Goal: Find specific page/section: Find specific page/section

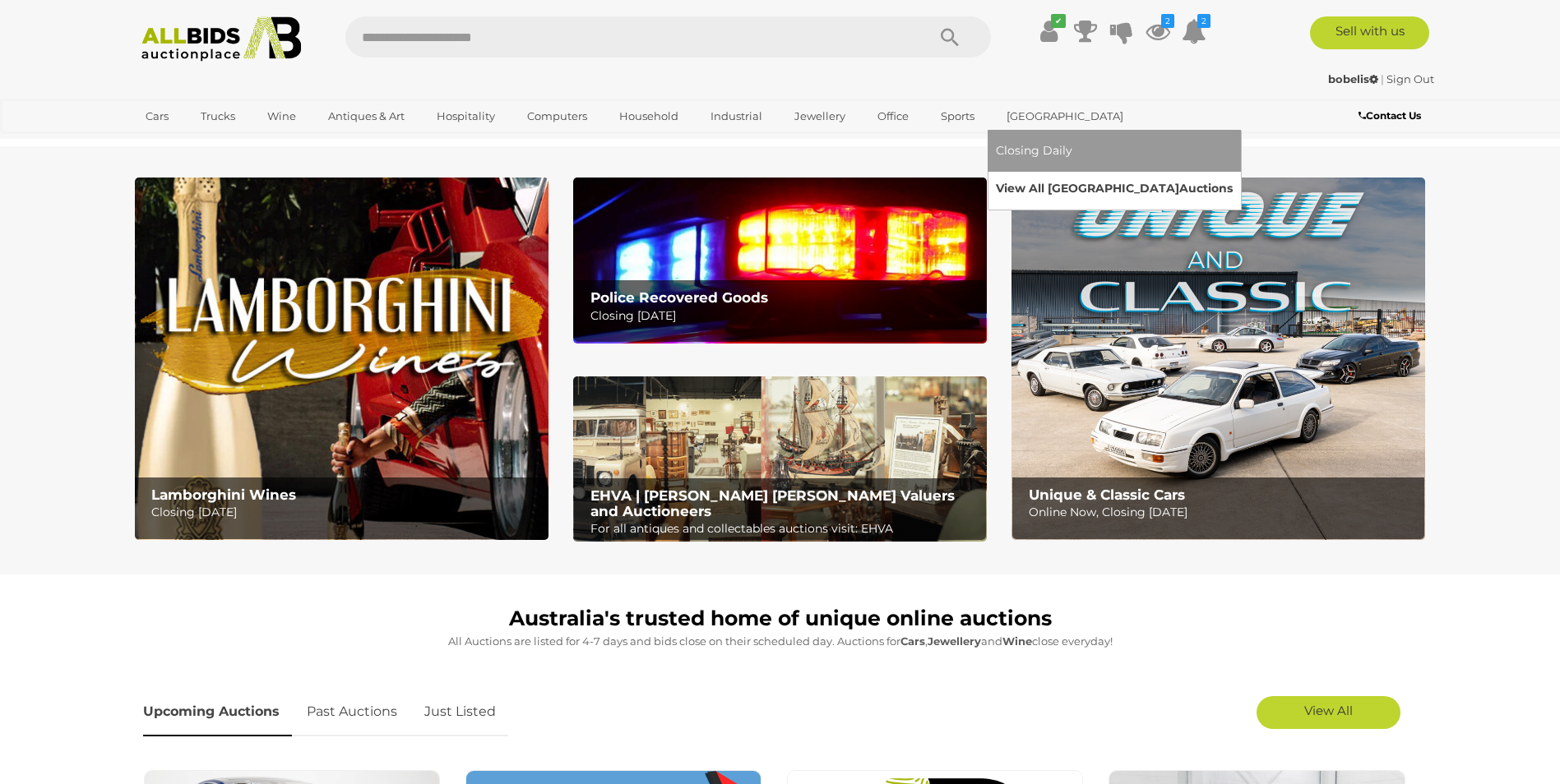
click at [1063, 187] on link "View All Sydney Auctions" at bounding box center [1114, 188] width 236 height 26
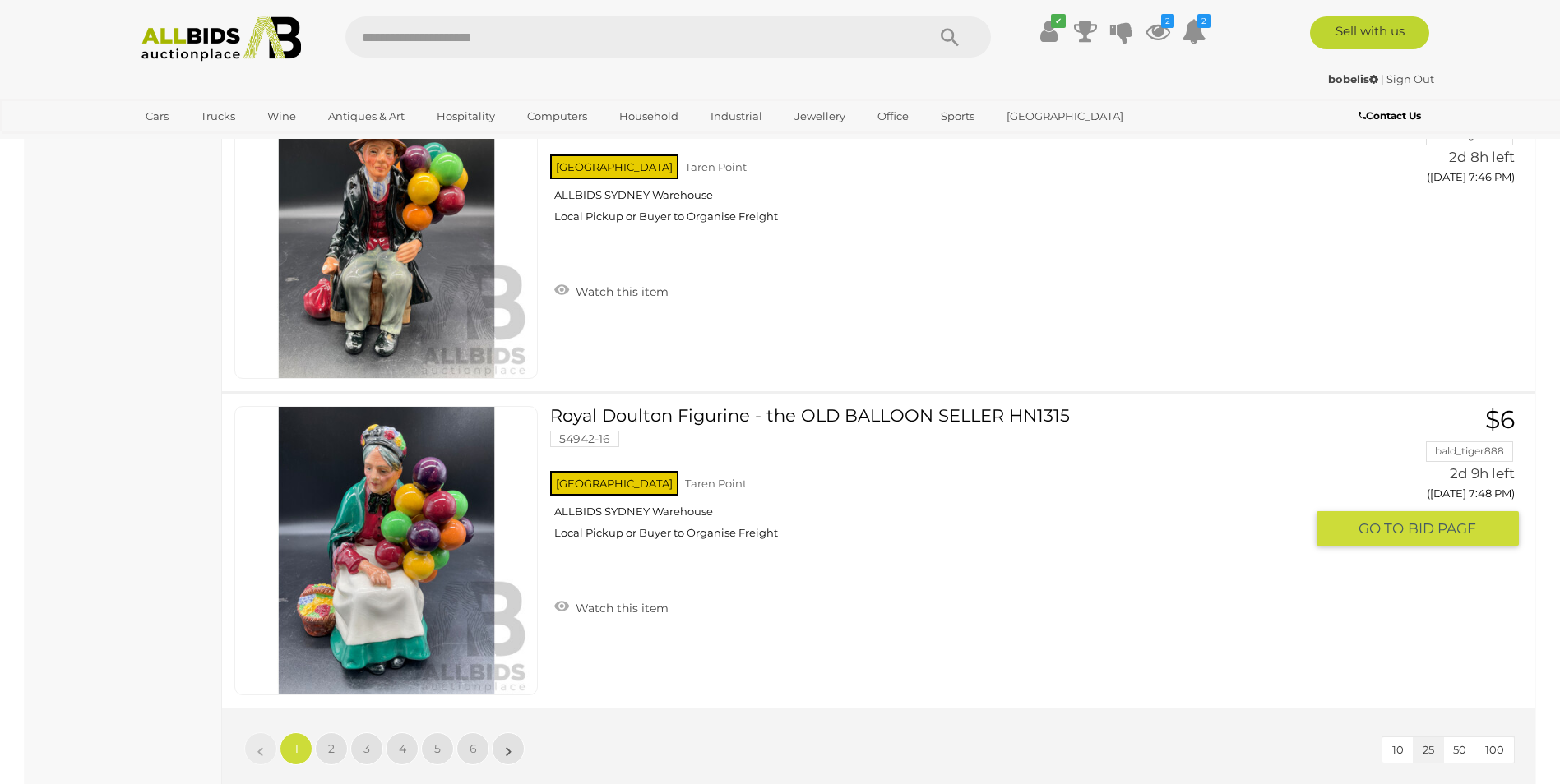
scroll to position [7644, 0]
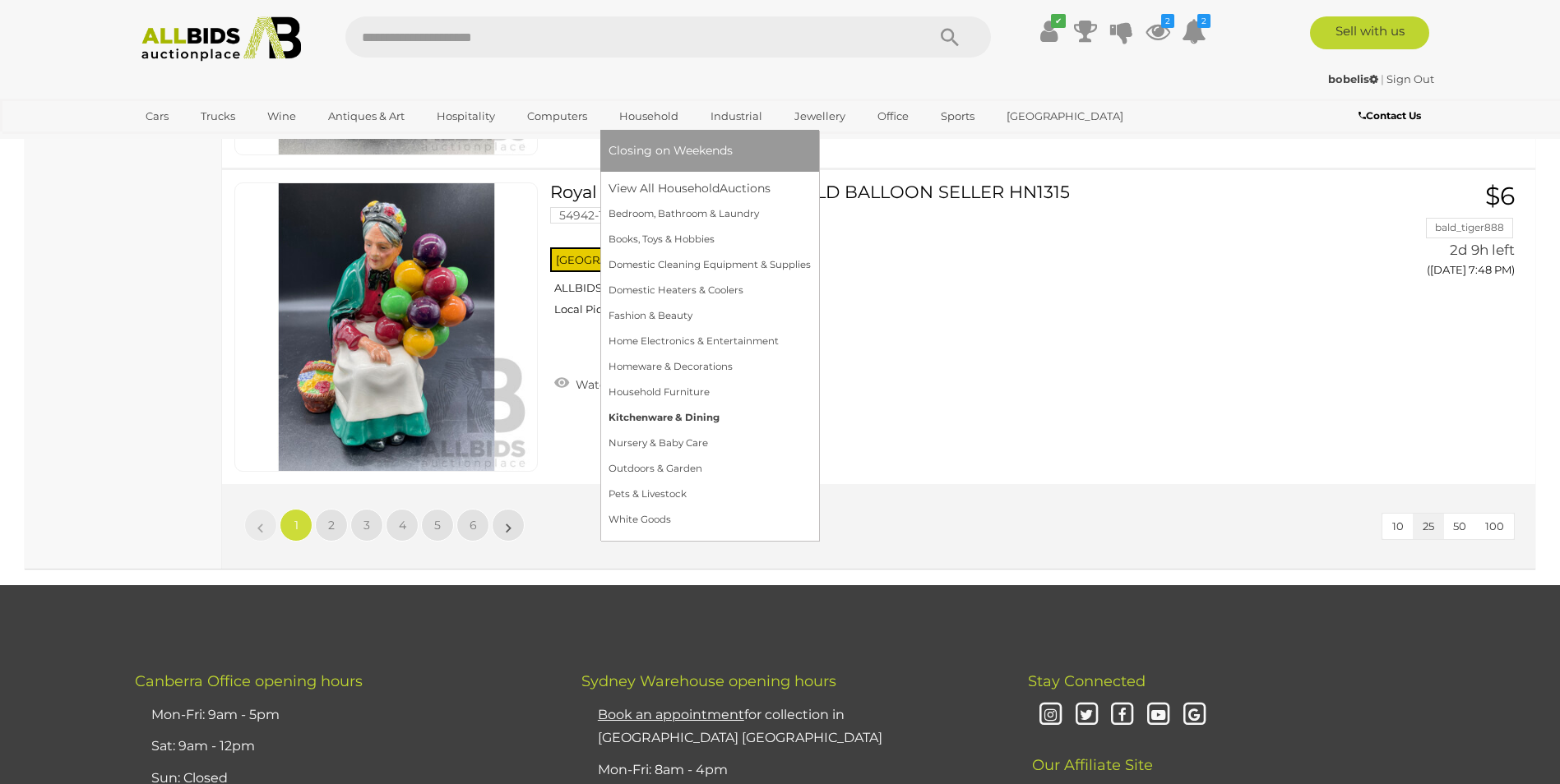
click at [642, 420] on link "Kitchenware & Dining" at bounding box center [709, 418] width 202 height 26
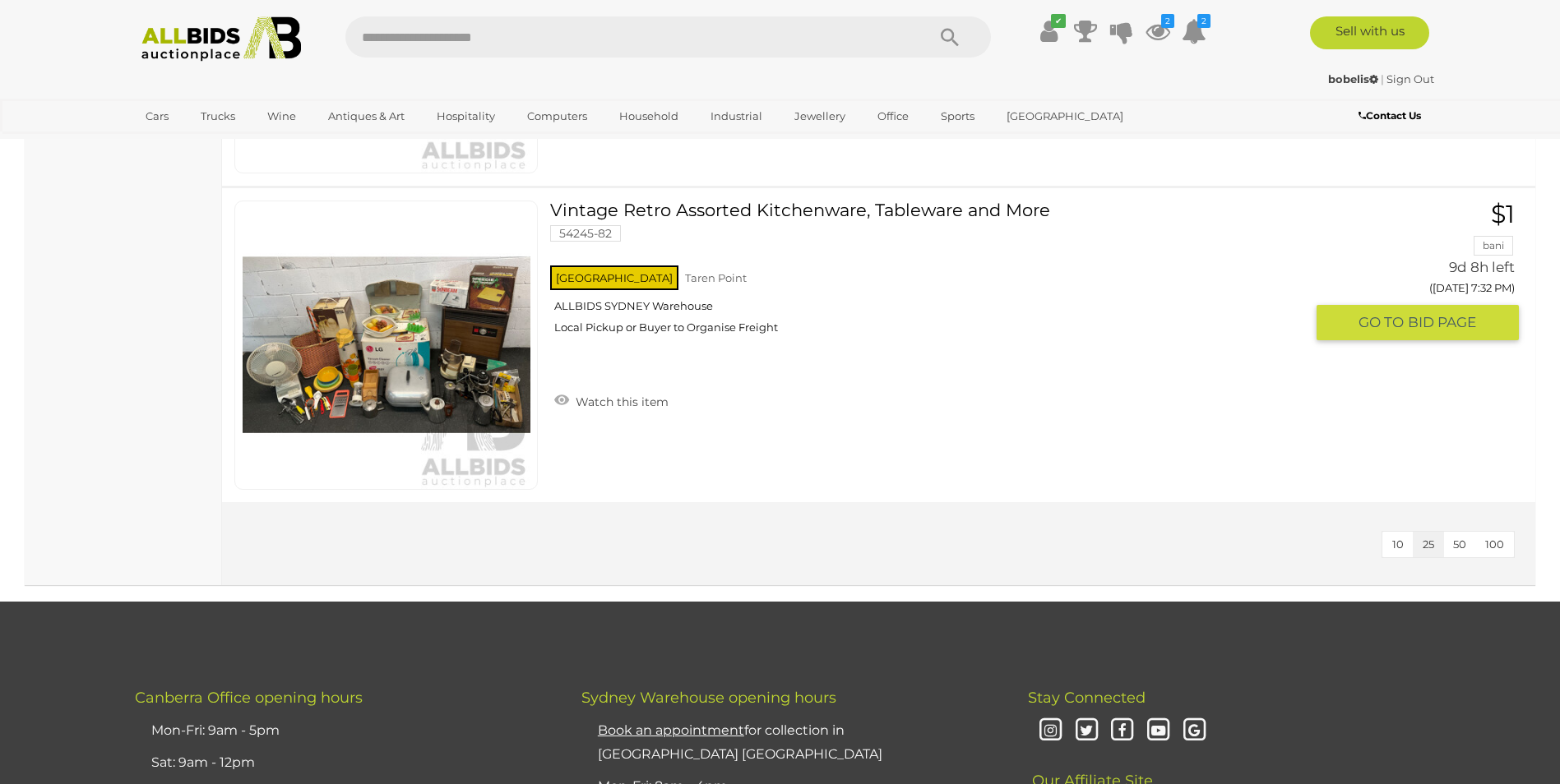
scroll to position [4521, 0]
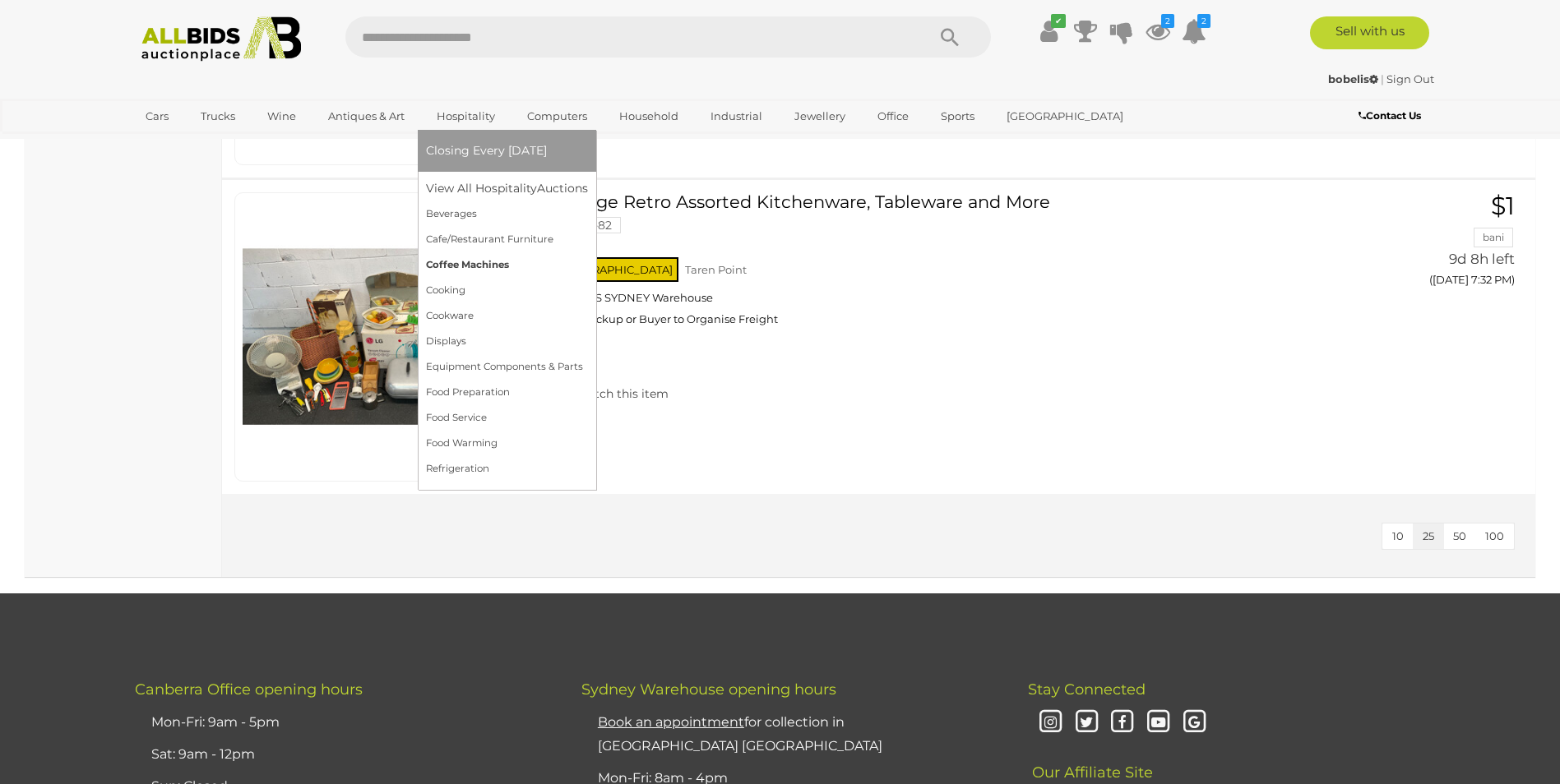
click at [481, 262] on link "Coffee Machines" at bounding box center [507, 265] width 162 height 26
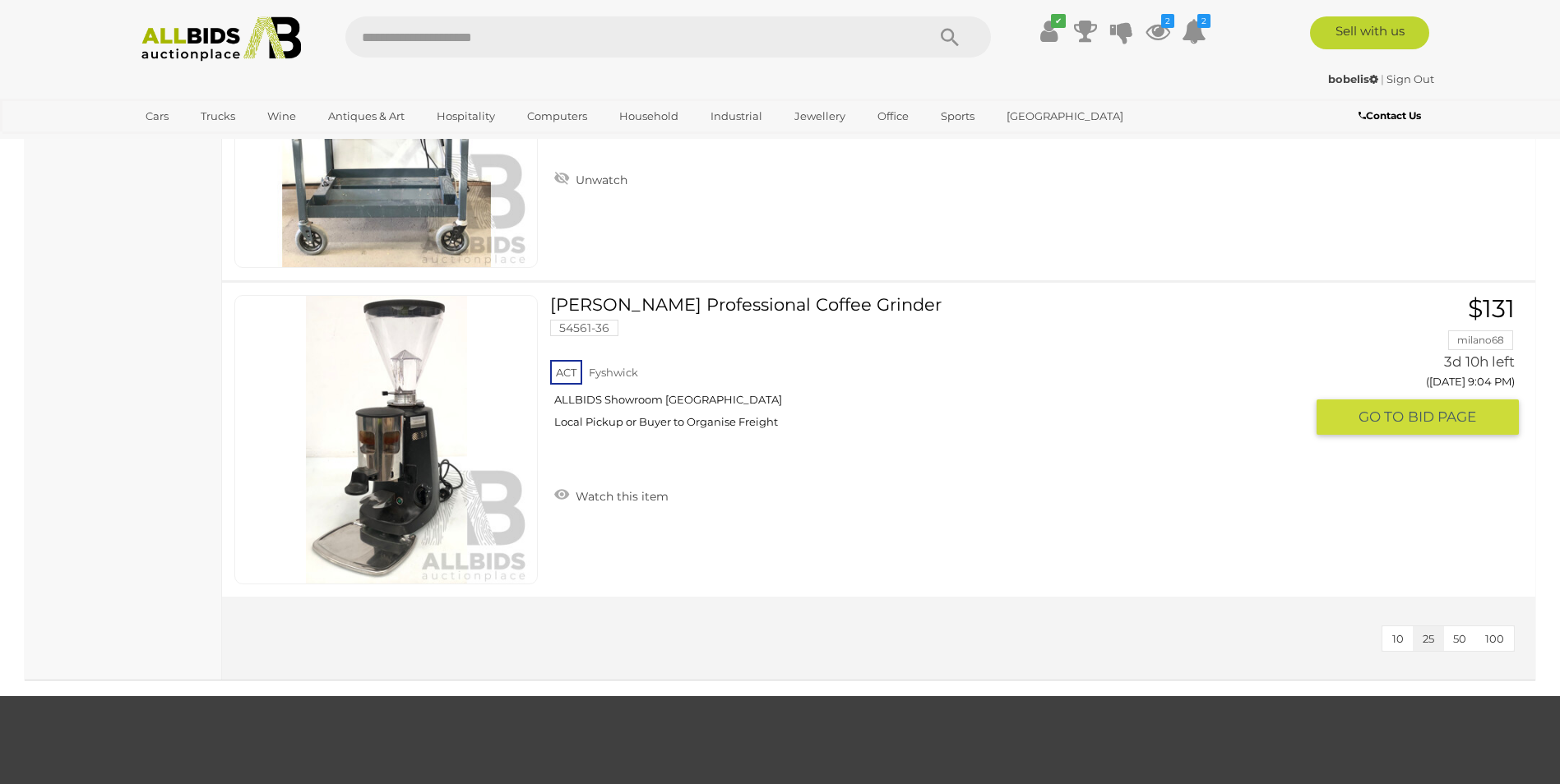
scroll to position [2302, 0]
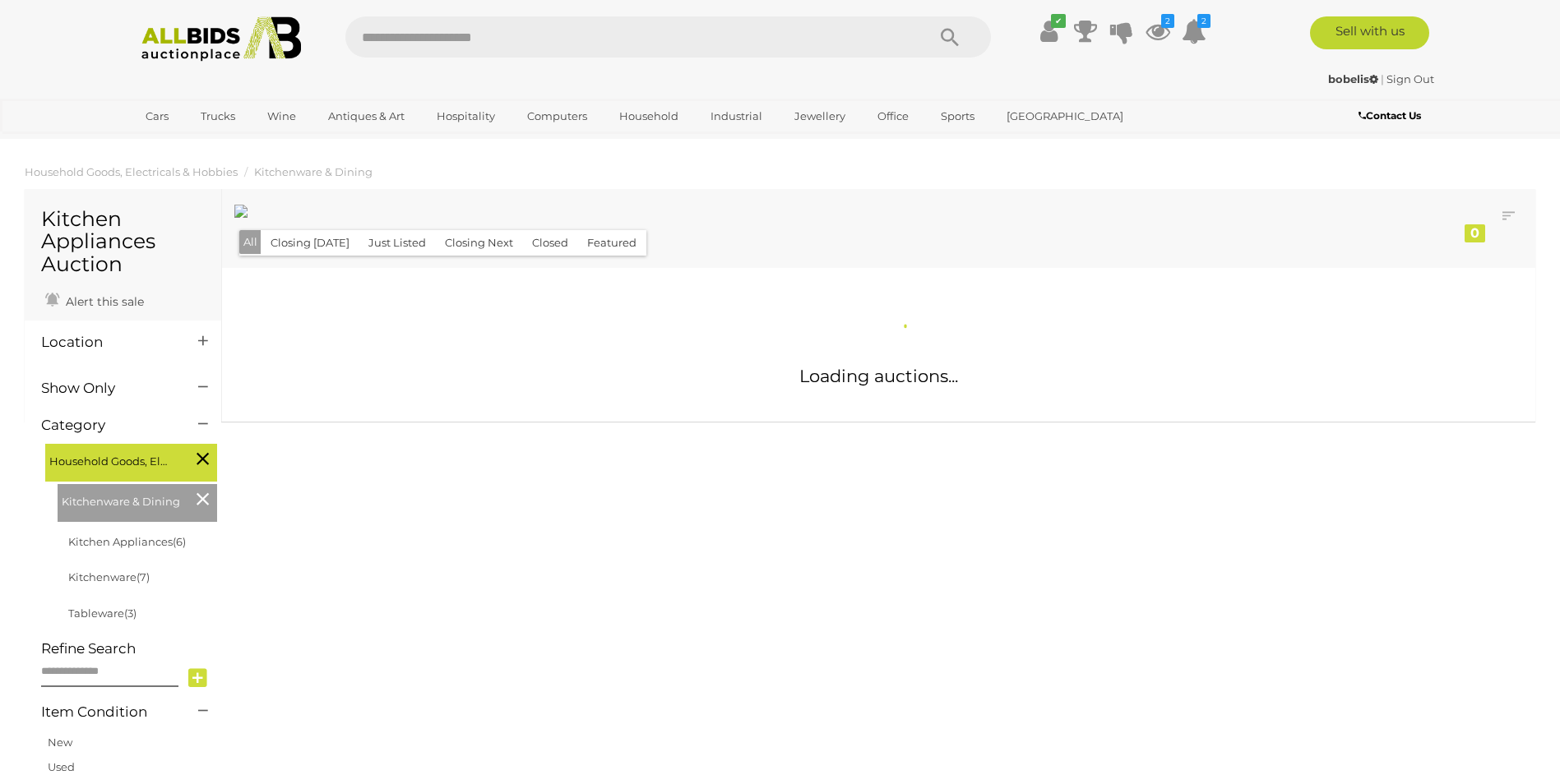
scroll to position [1005, 0]
